Goal: Task Accomplishment & Management: Use online tool/utility

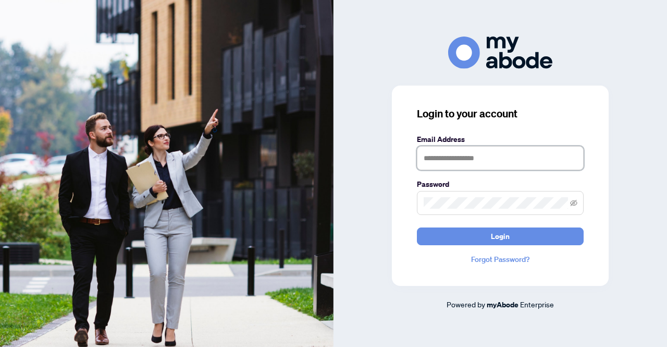
click at [455, 157] on input "text" at bounding box center [500, 158] width 167 height 24
type input "**********"
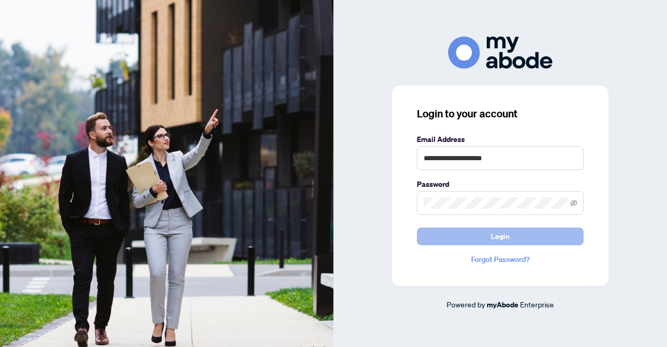
click at [505, 233] on span "Login" at bounding box center [500, 236] width 19 height 17
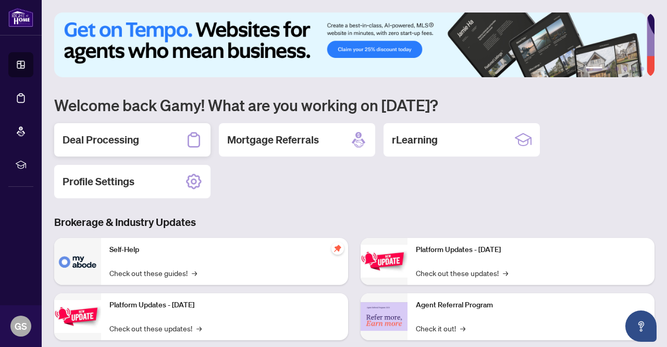
click at [151, 141] on div "Deal Processing" at bounding box center [132, 139] width 156 height 33
